Goal: Transaction & Acquisition: Purchase product/service

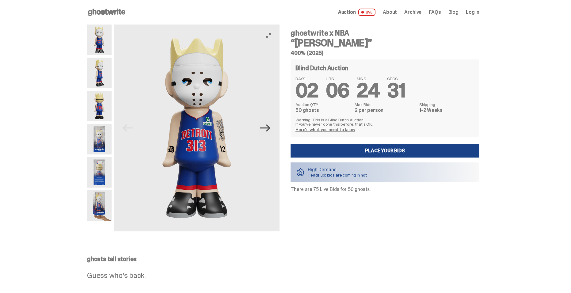
click at [267, 127] on icon "Next" at bounding box center [265, 128] width 11 height 11
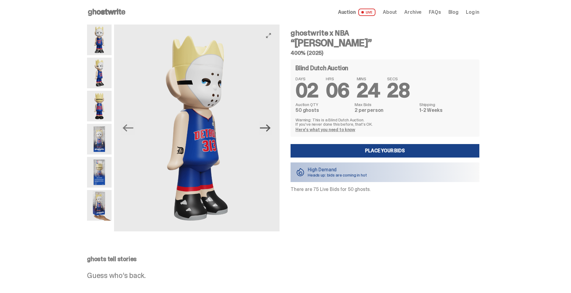
click at [266, 125] on icon "Next" at bounding box center [265, 128] width 11 height 11
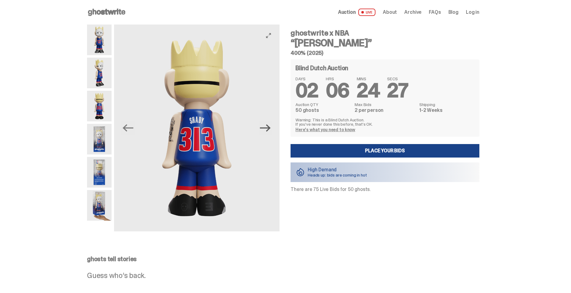
click at [266, 125] on icon "Next" at bounding box center [265, 128] width 11 height 11
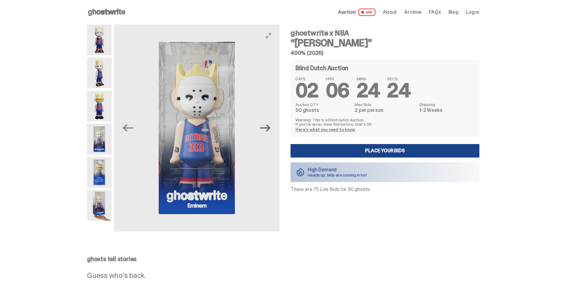
click at [266, 125] on icon "Next" at bounding box center [265, 128] width 11 height 11
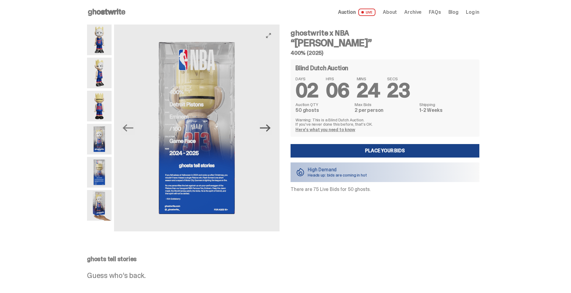
click at [266, 125] on icon "Next" at bounding box center [265, 128] width 11 height 11
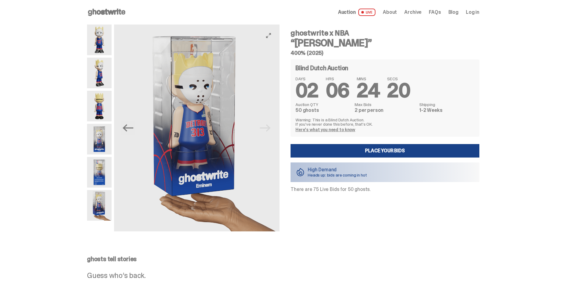
click at [266, 125] on img at bounding box center [196, 128] width 165 height 207
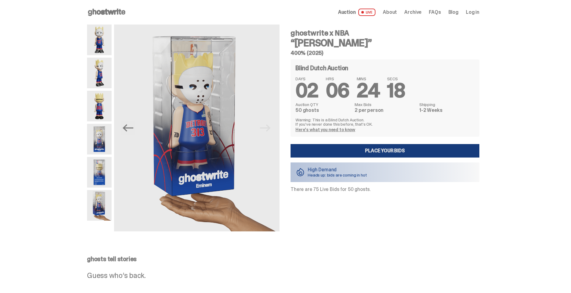
click at [358, 149] on link "Place your Bids" at bounding box center [384, 150] width 189 height 13
